Goal: Manage account settings

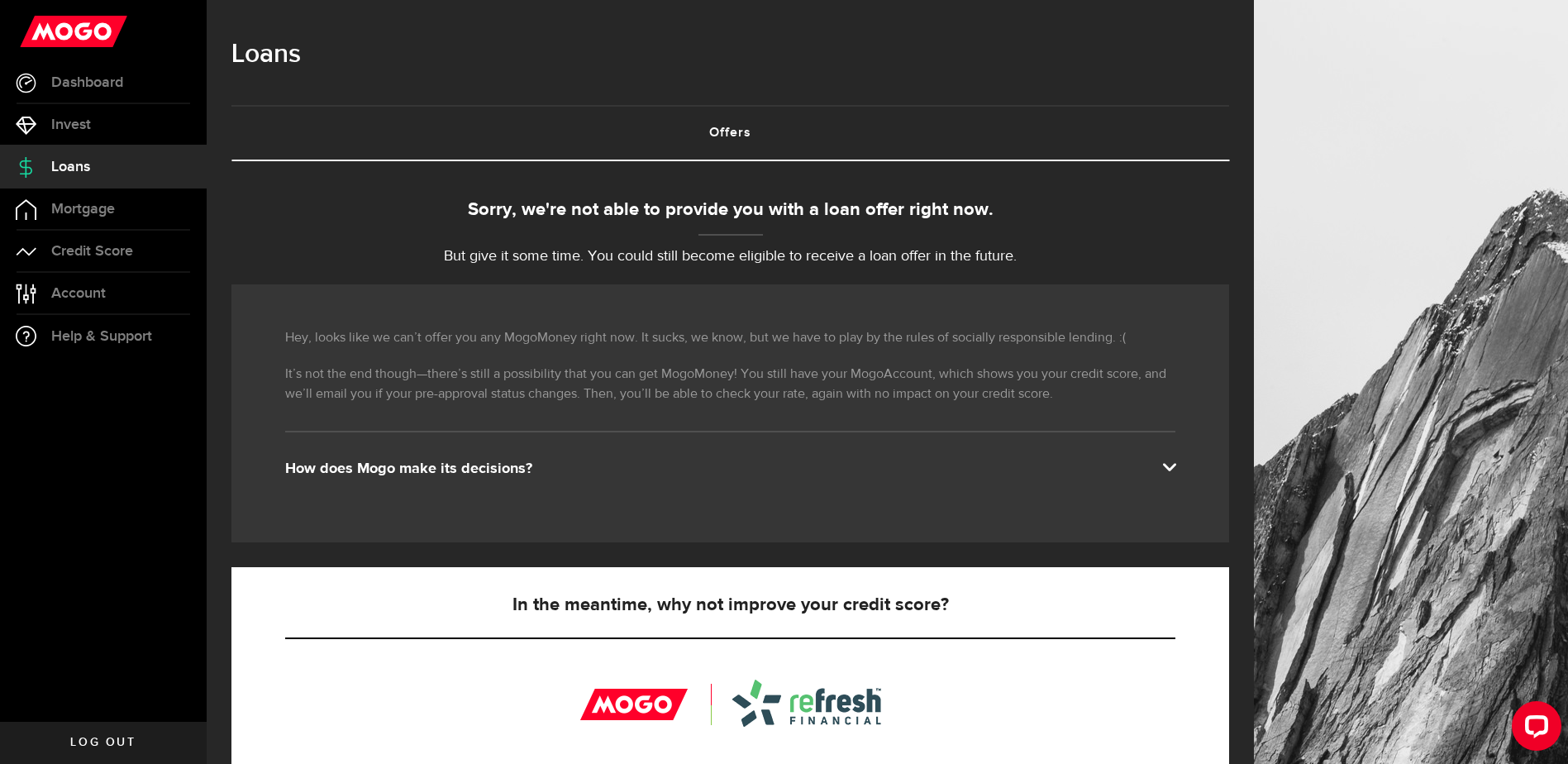
click at [1192, 462] on div "Hey, looks like we can’t offer you any MogoMoney right now. It sucks, we know, …" at bounding box center [730, 413] width 997 height 258
click at [1175, 465] on span at bounding box center [1168, 466] width 13 height 13
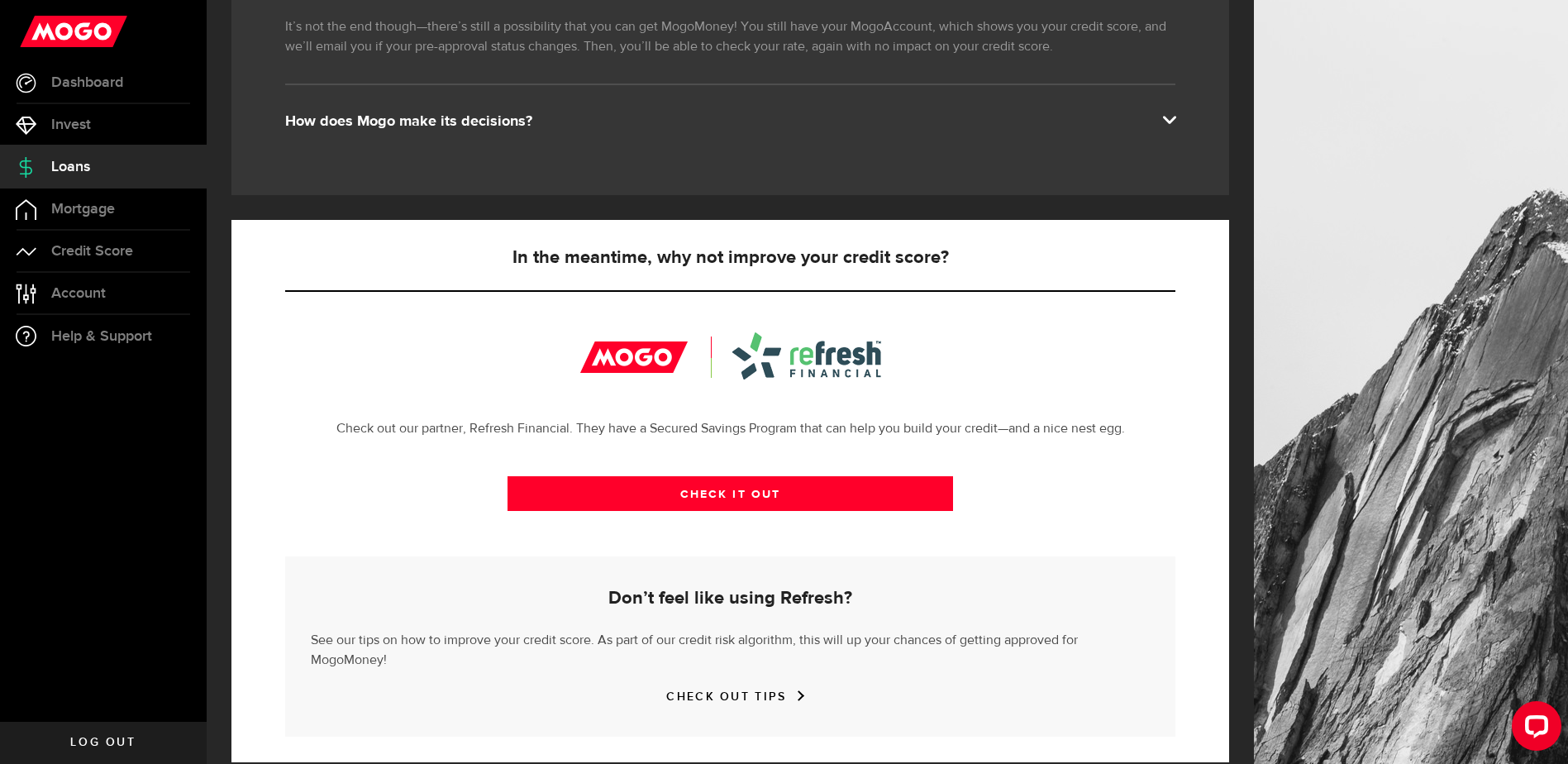
scroll to position [352, 0]
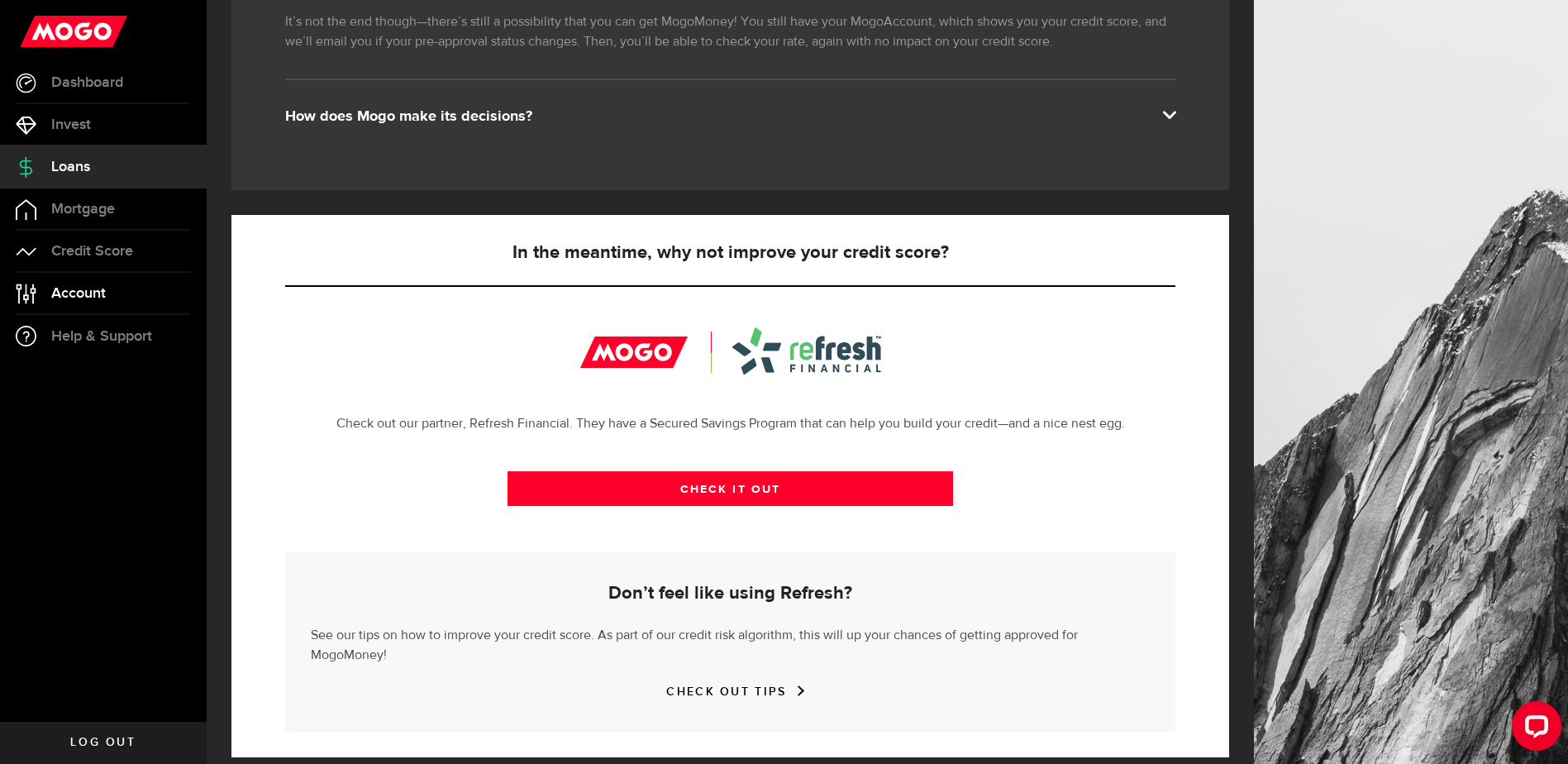
click at [105, 286] on span "Account" at bounding box center [79, 293] width 55 height 15
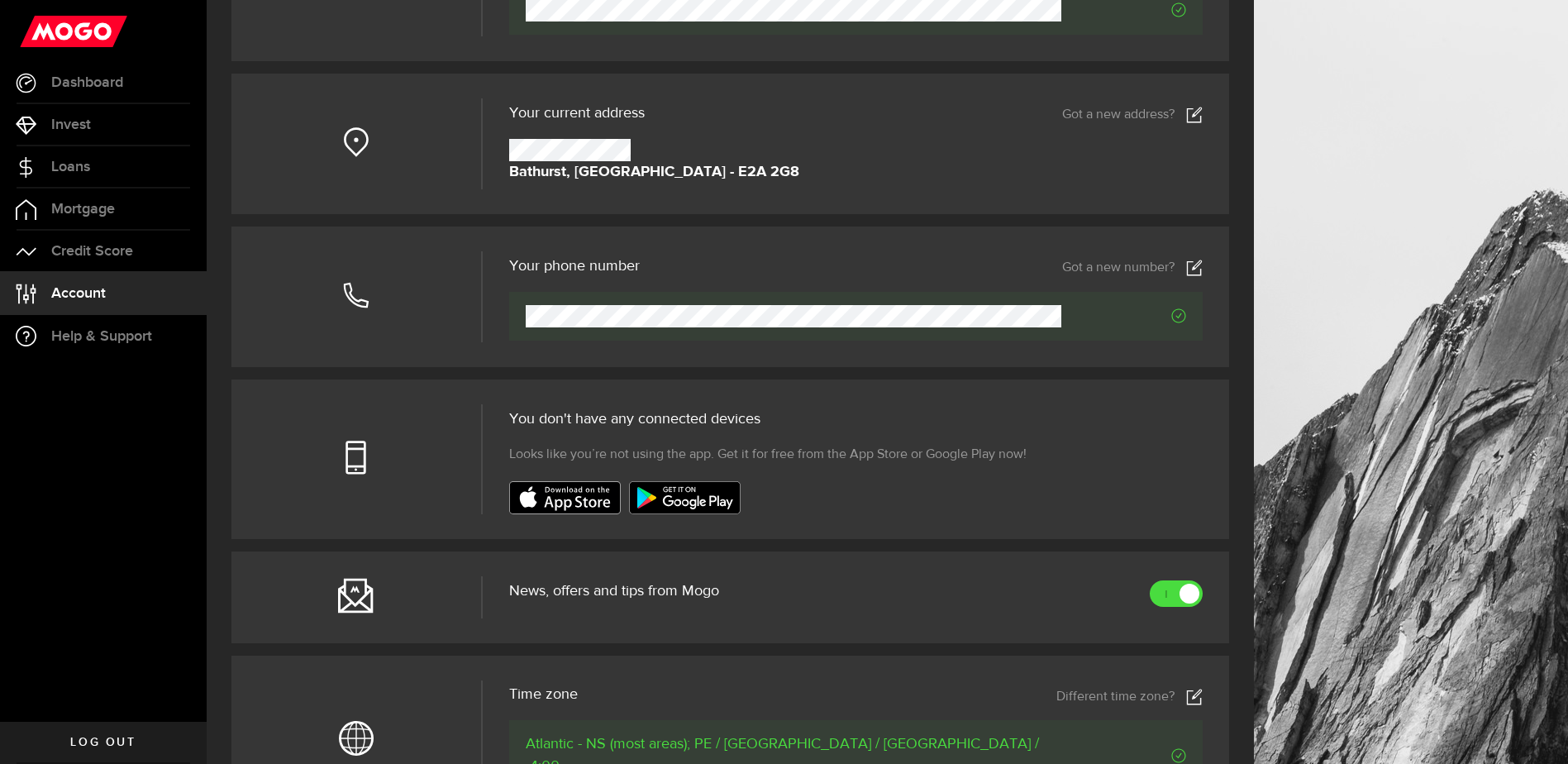
scroll to position [331, 0]
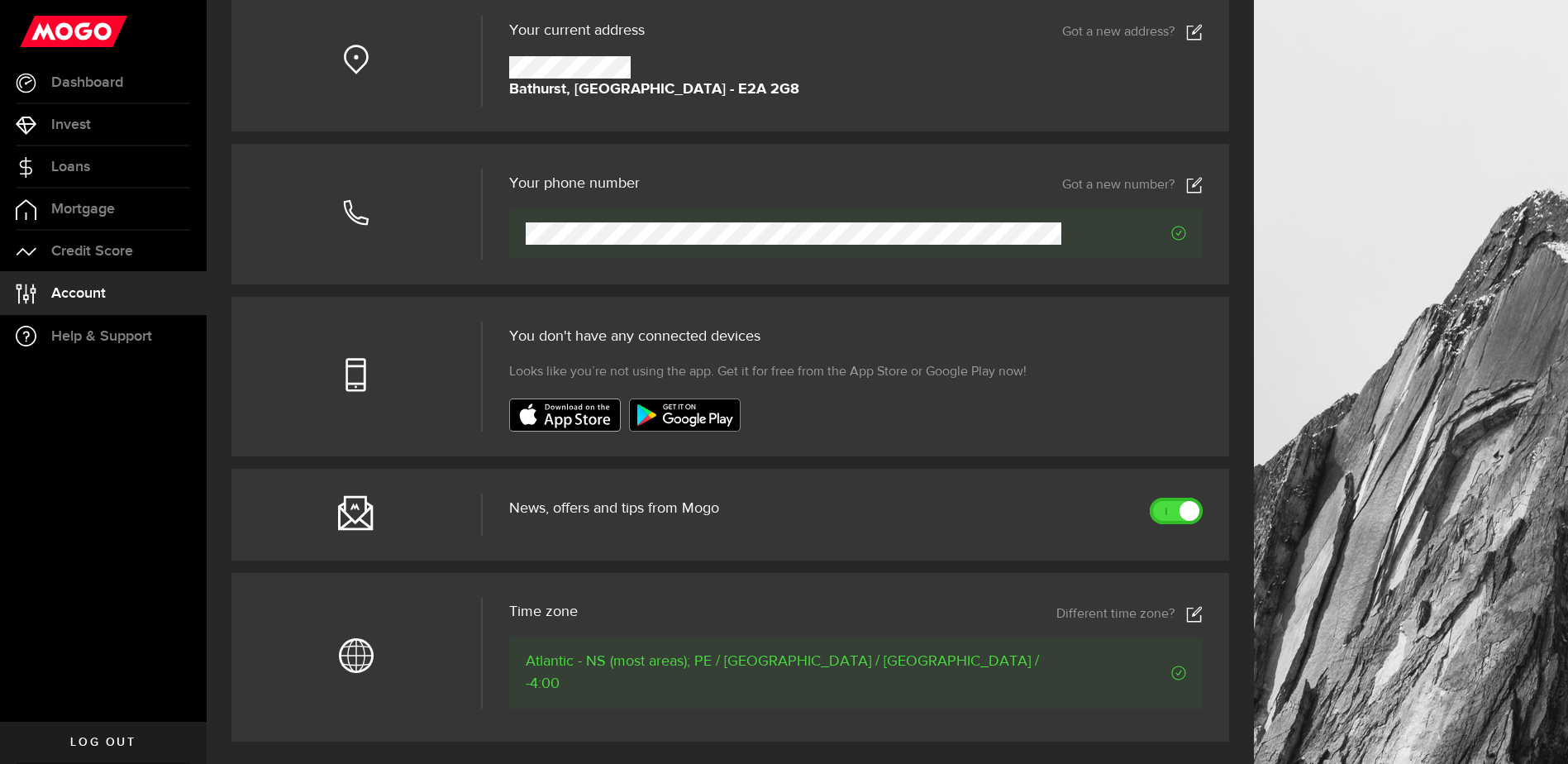
click at [1194, 516] on link at bounding box center [1176, 511] width 53 height 27
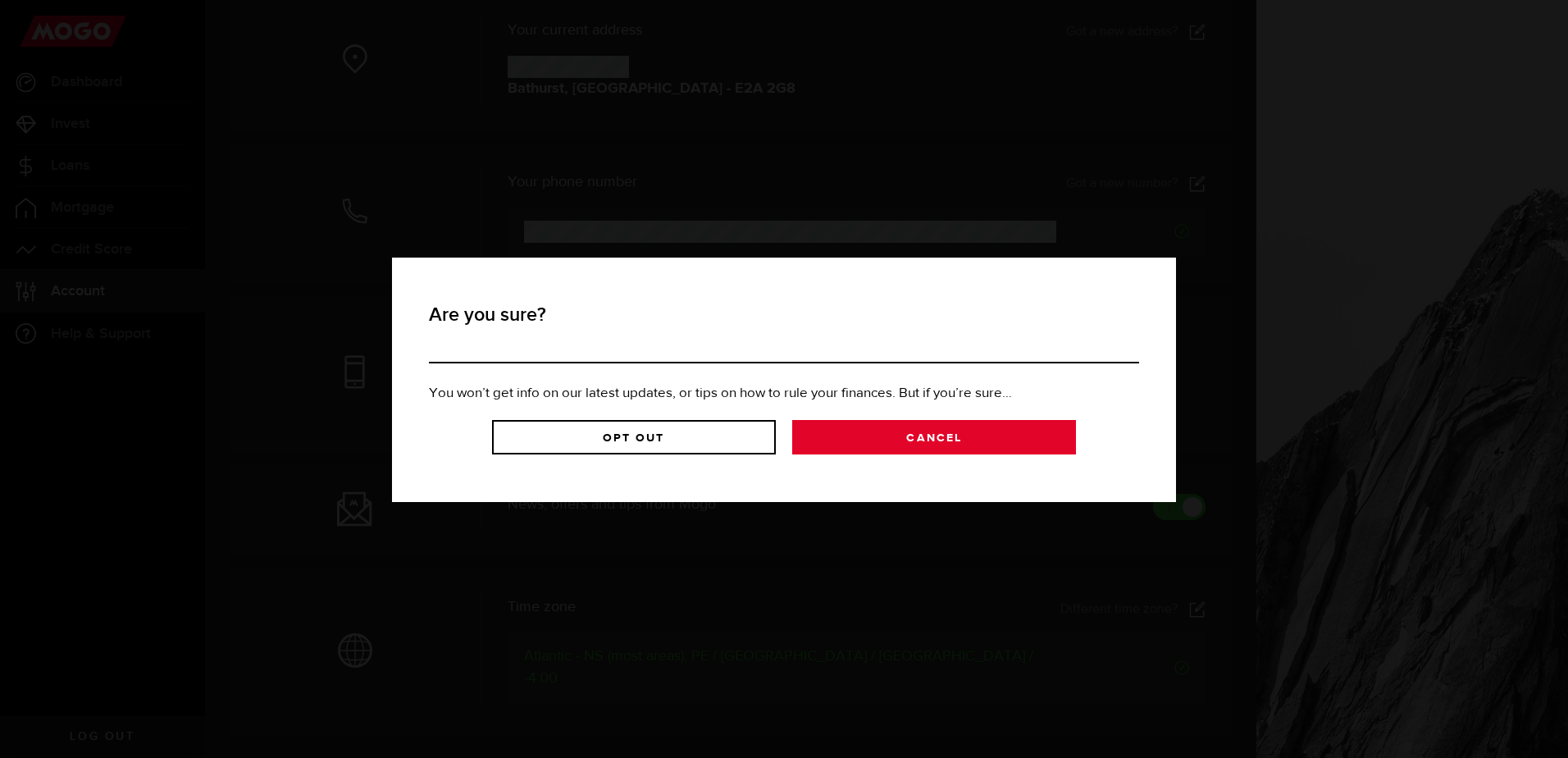
click at [985, 451] on link "Cancel" at bounding box center [935, 437] width 284 height 35
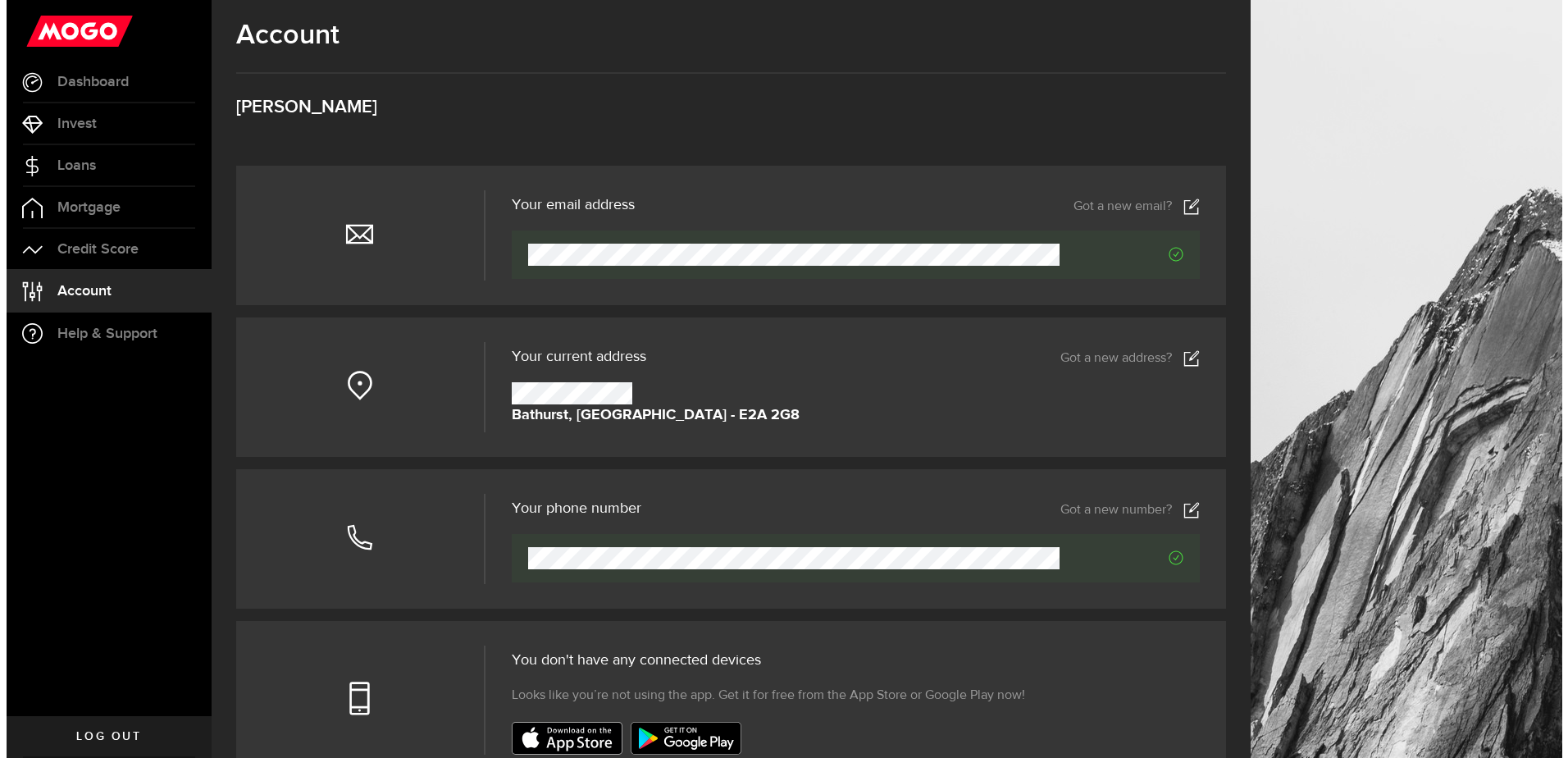
scroll to position [0, 0]
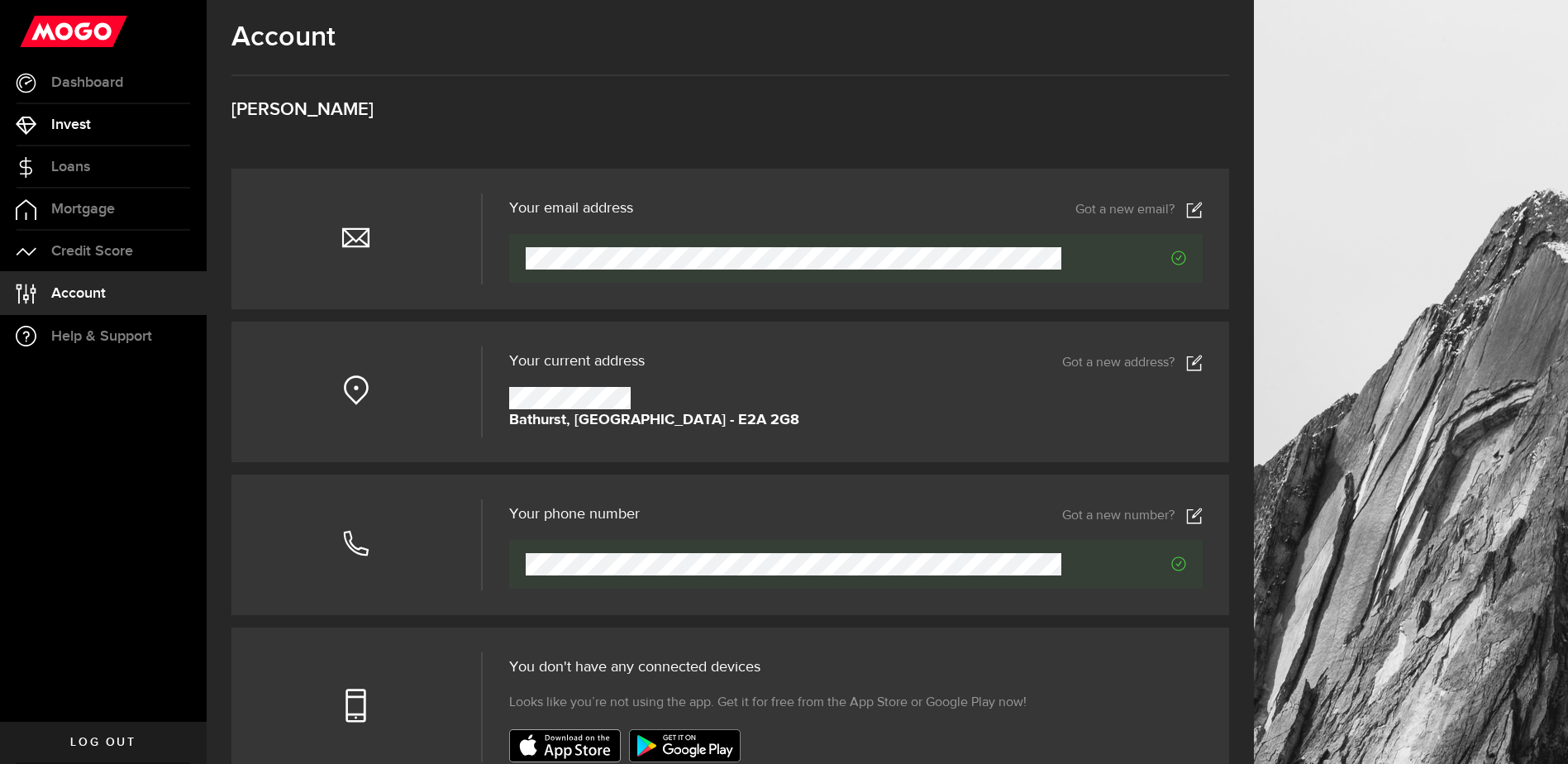
click at [84, 121] on span "Invest" at bounding box center [71, 125] width 40 height 15
